Goal: Task Accomplishment & Management: Use online tool/utility

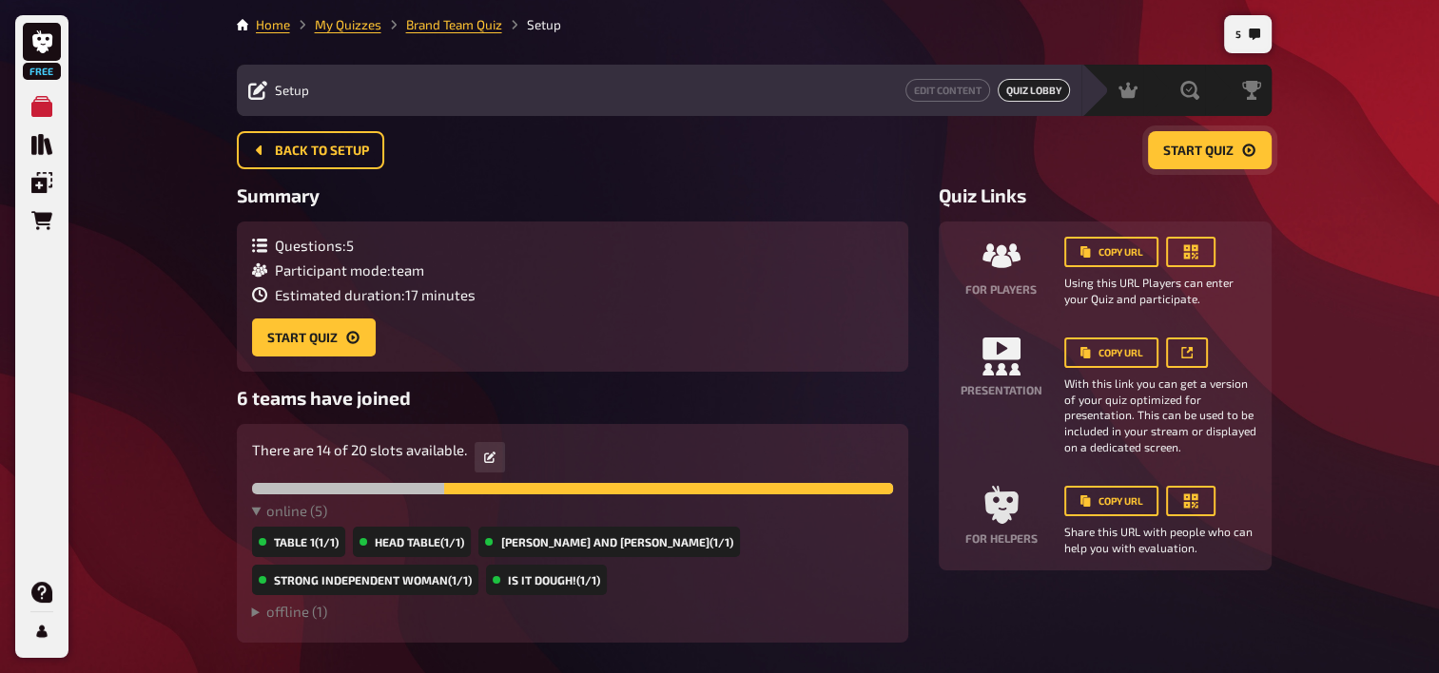
click at [1190, 145] on span "Start Quiz" at bounding box center [1198, 151] width 70 height 13
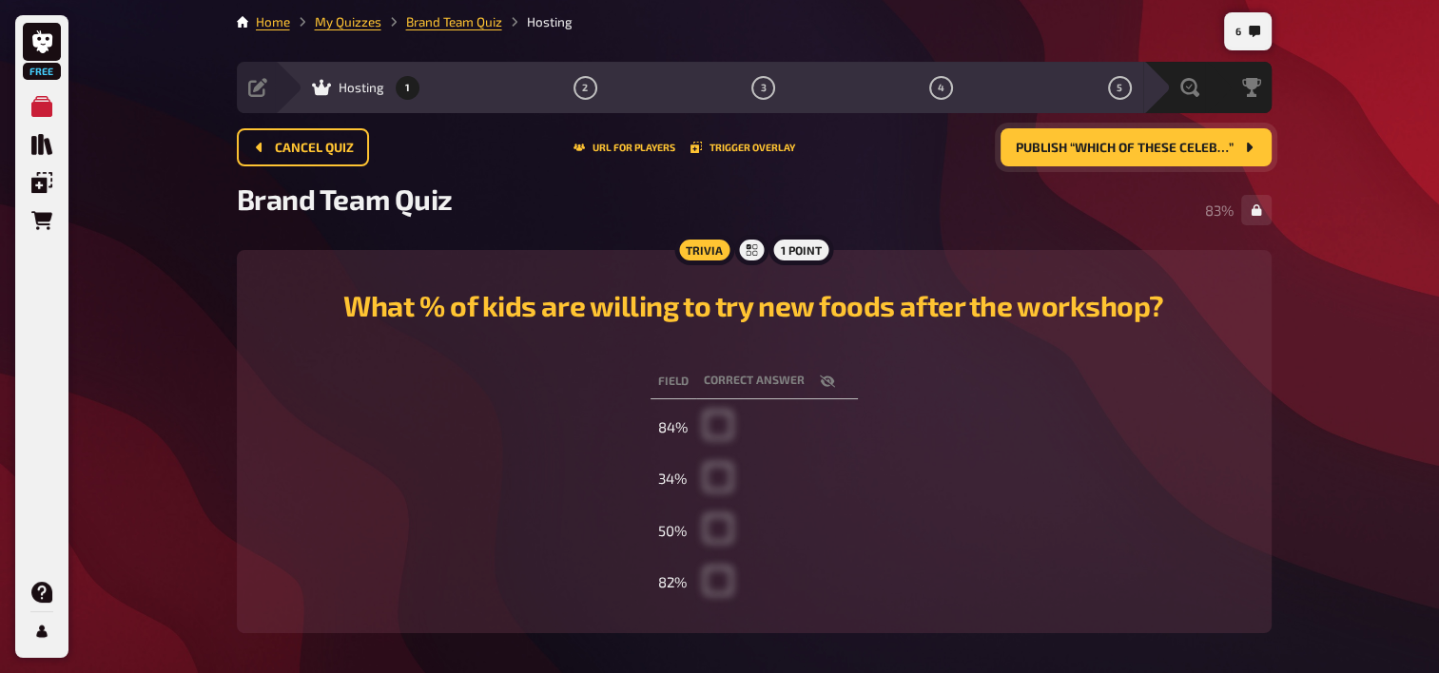
scroll to position [2, 0]
click at [1222, 137] on button "Publish “Which of these celeb…”" at bounding box center [1135, 148] width 271 height 38
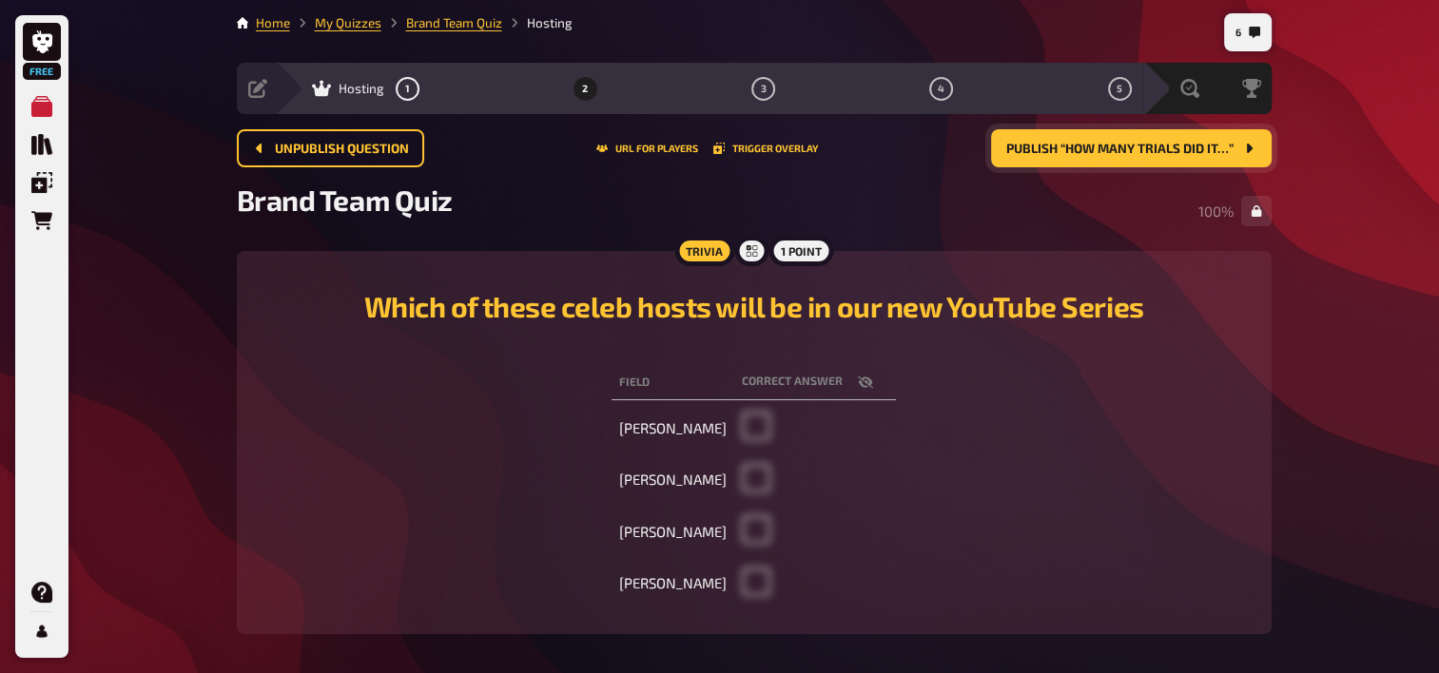
click at [1027, 165] on button "Publish “How many trials did it…”" at bounding box center [1131, 148] width 281 height 38
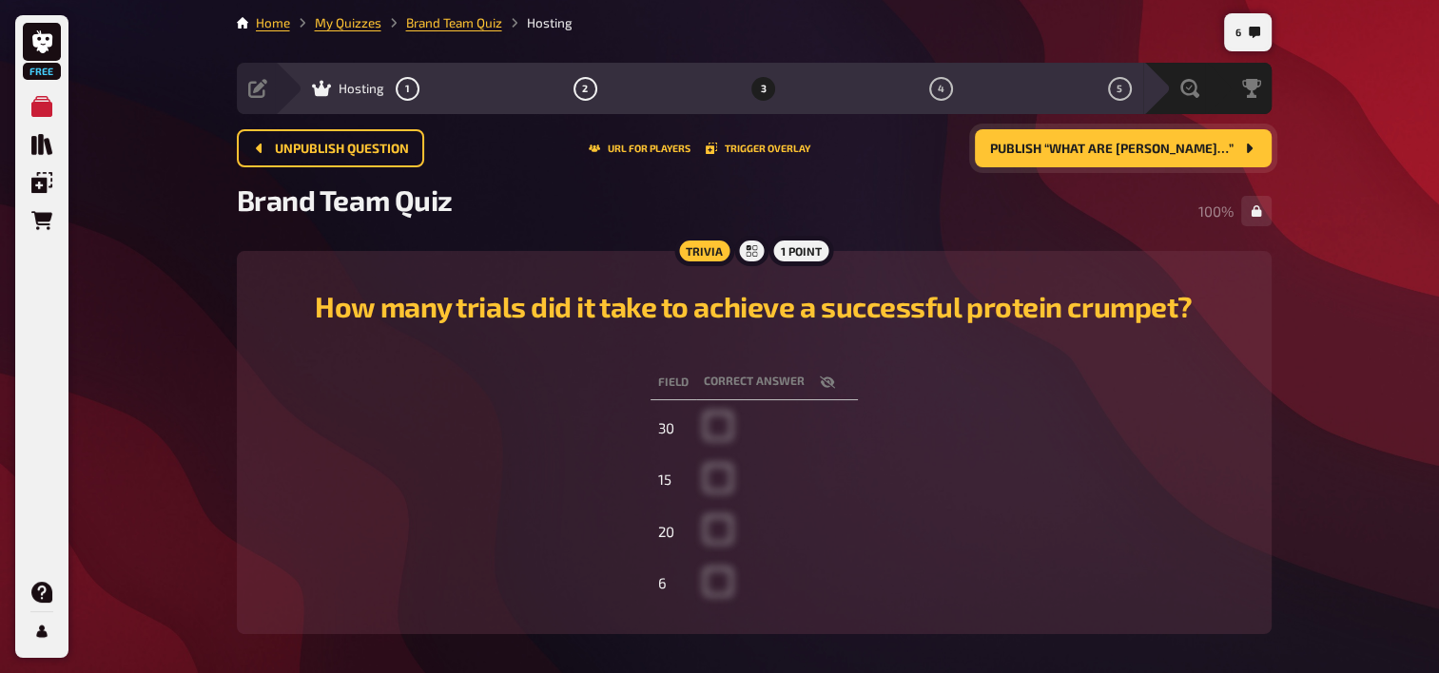
click at [1133, 145] on span "Publish “What are [PERSON_NAME]…”" at bounding box center [1111, 149] width 243 height 13
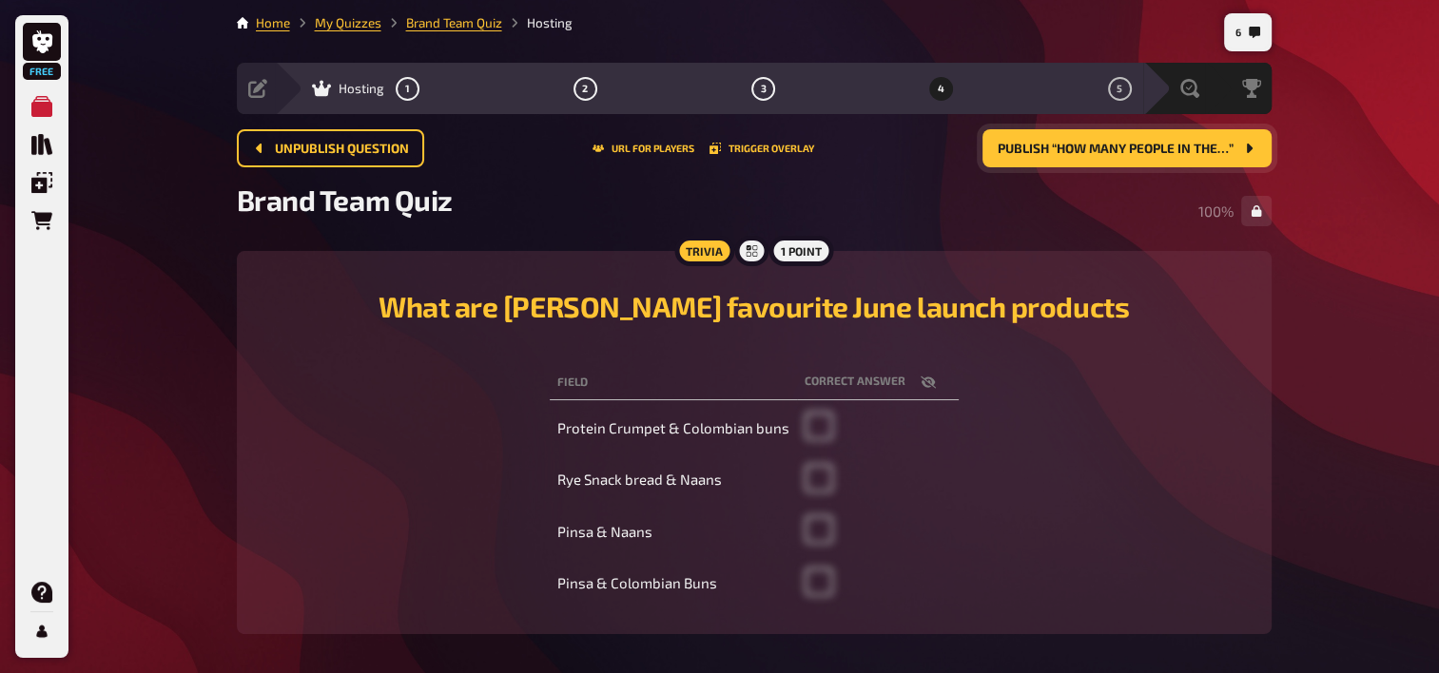
click at [1145, 143] on span "Publish “How many people in the…”" at bounding box center [1115, 149] width 236 height 13
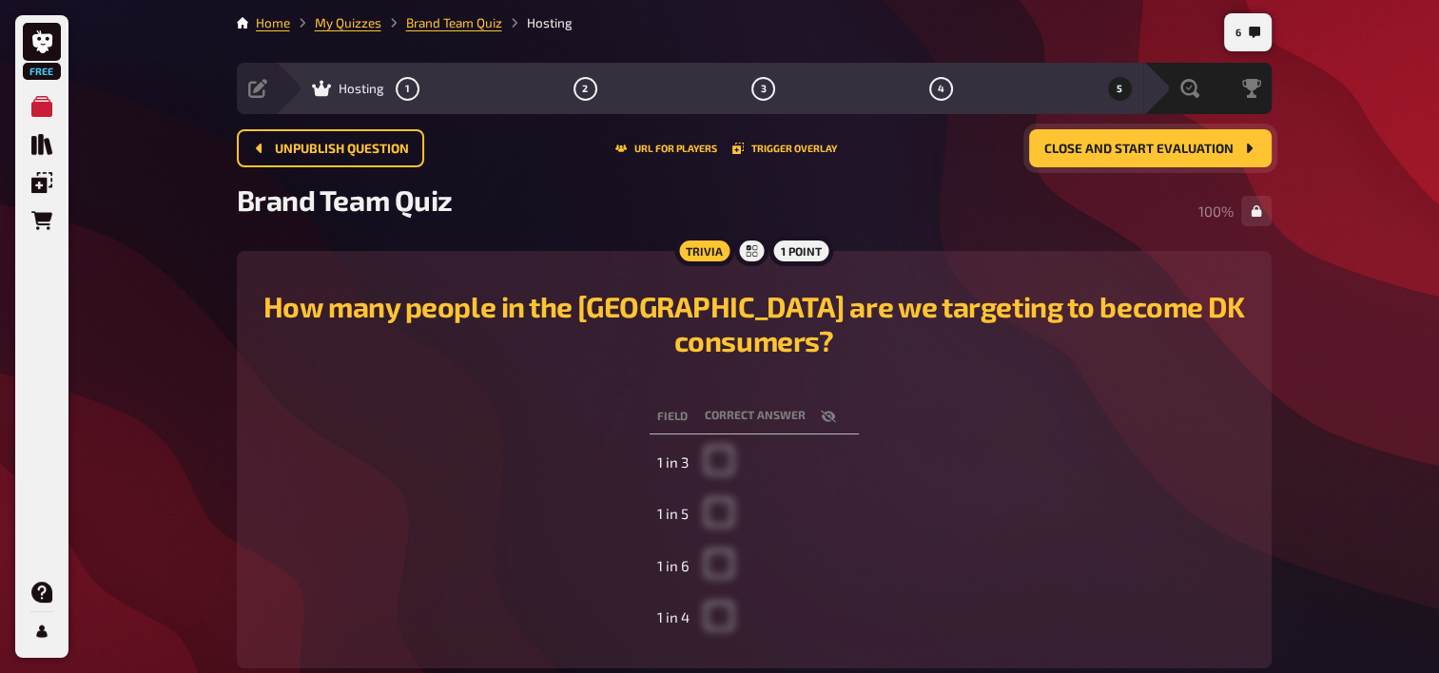
click at [1198, 154] on span "Close and start evaluation" at bounding box center [1138, 149] width 189 height 13
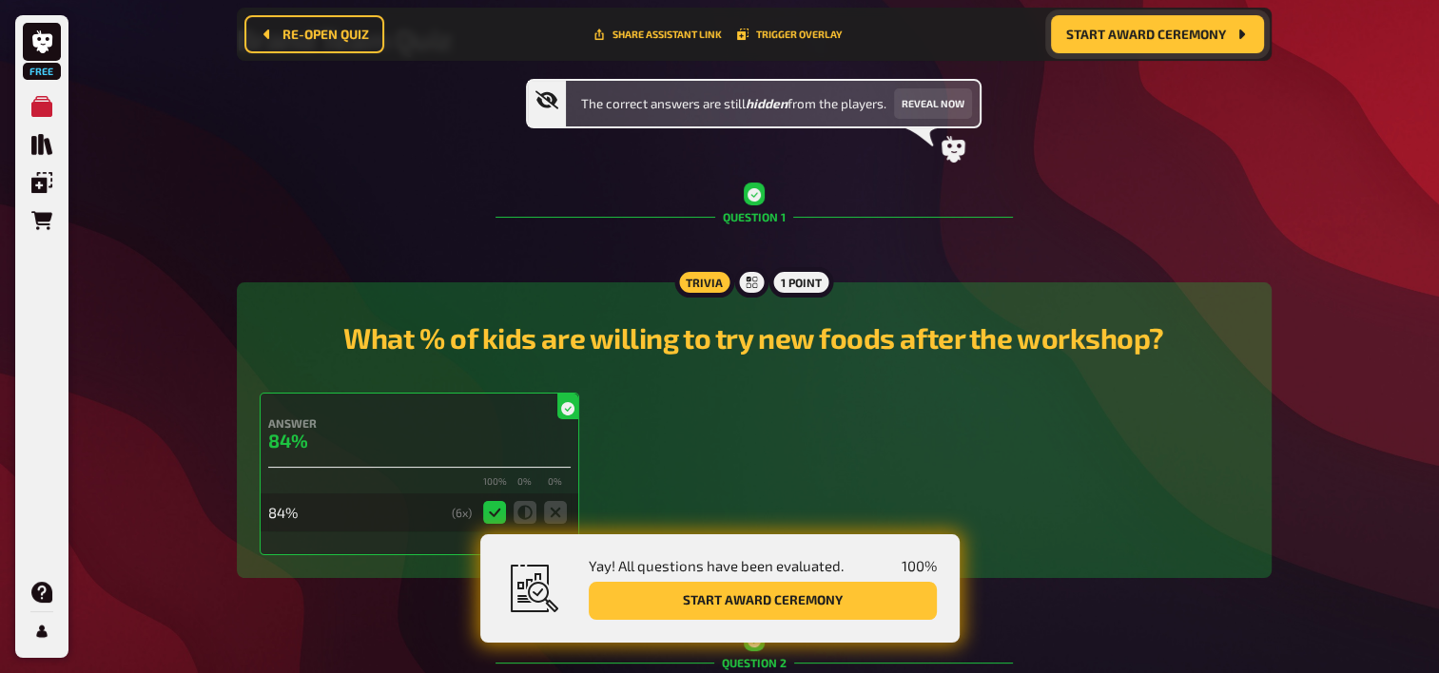
scroll to position [183, 0]
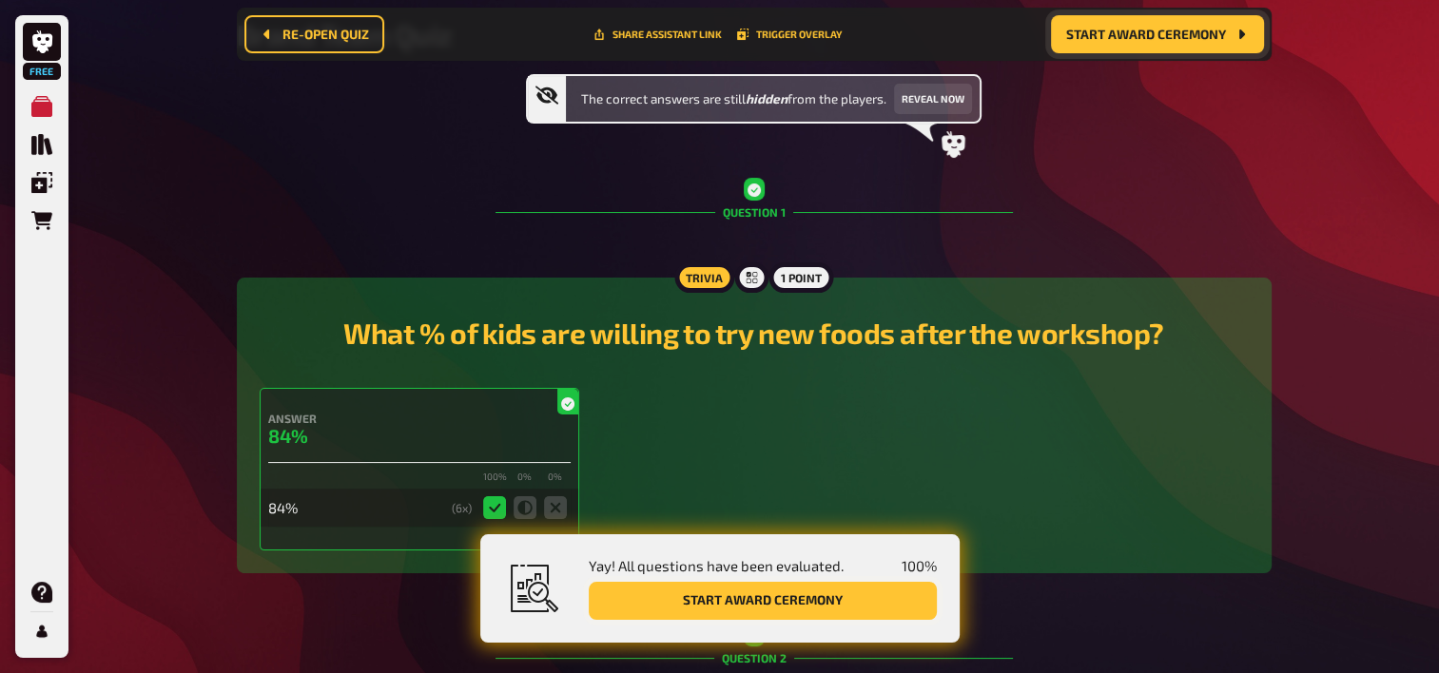
click at [715, 602] on button "Start award ceremony" at bounding box center [763, 601] width 348 height 38
